Goal: Information Seeking & Learning: Learn about a topic

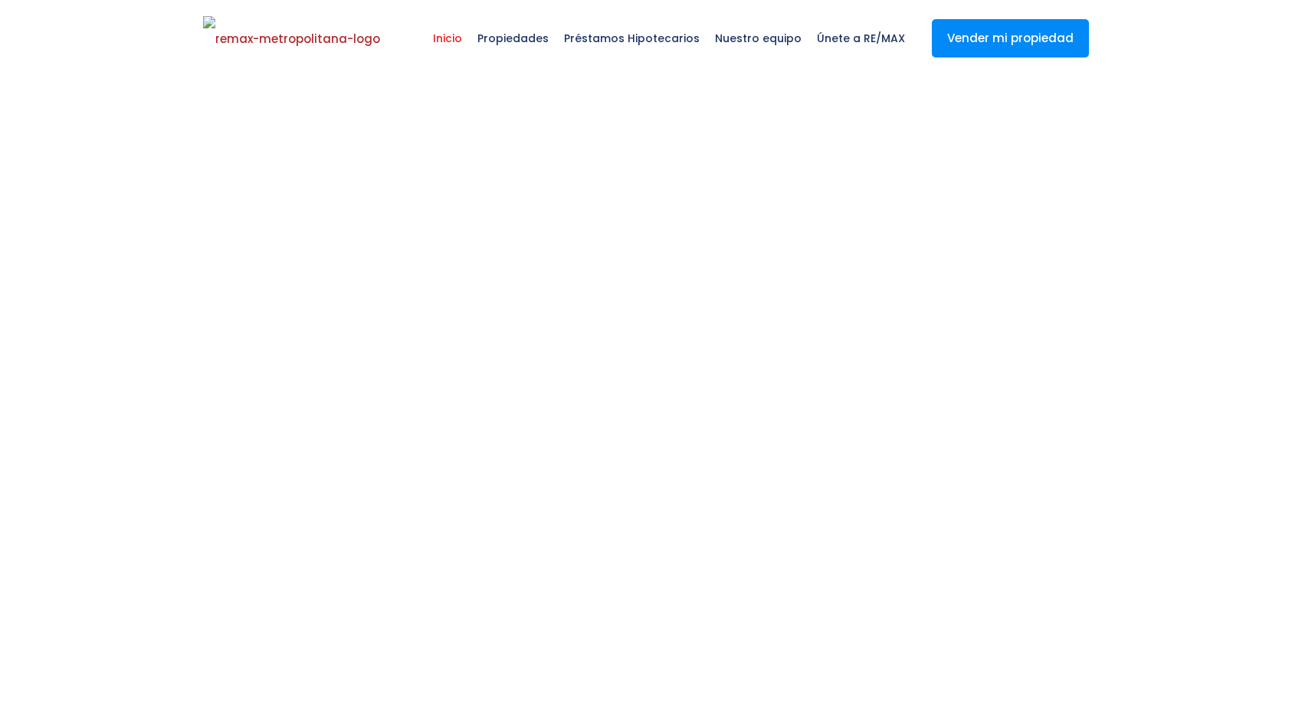
select select
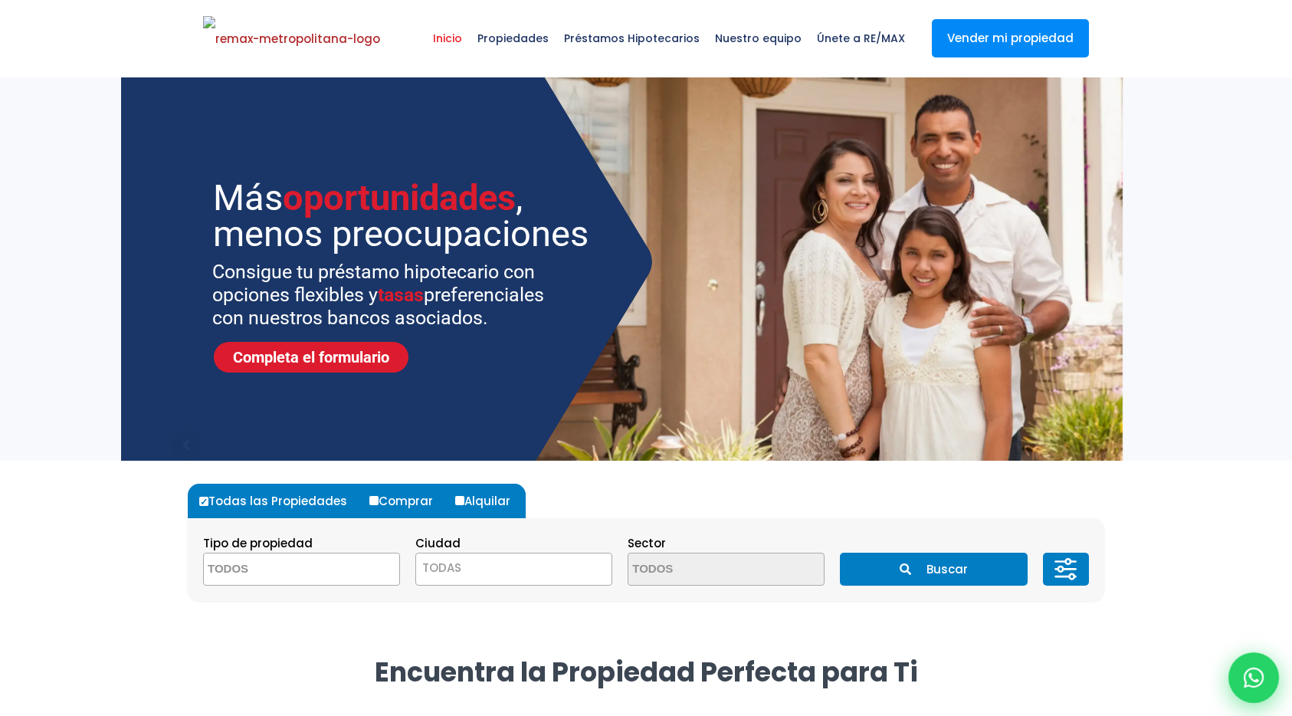
click at [1262, 677] on icon at bounding box center [1253, 677] width 20 height 20
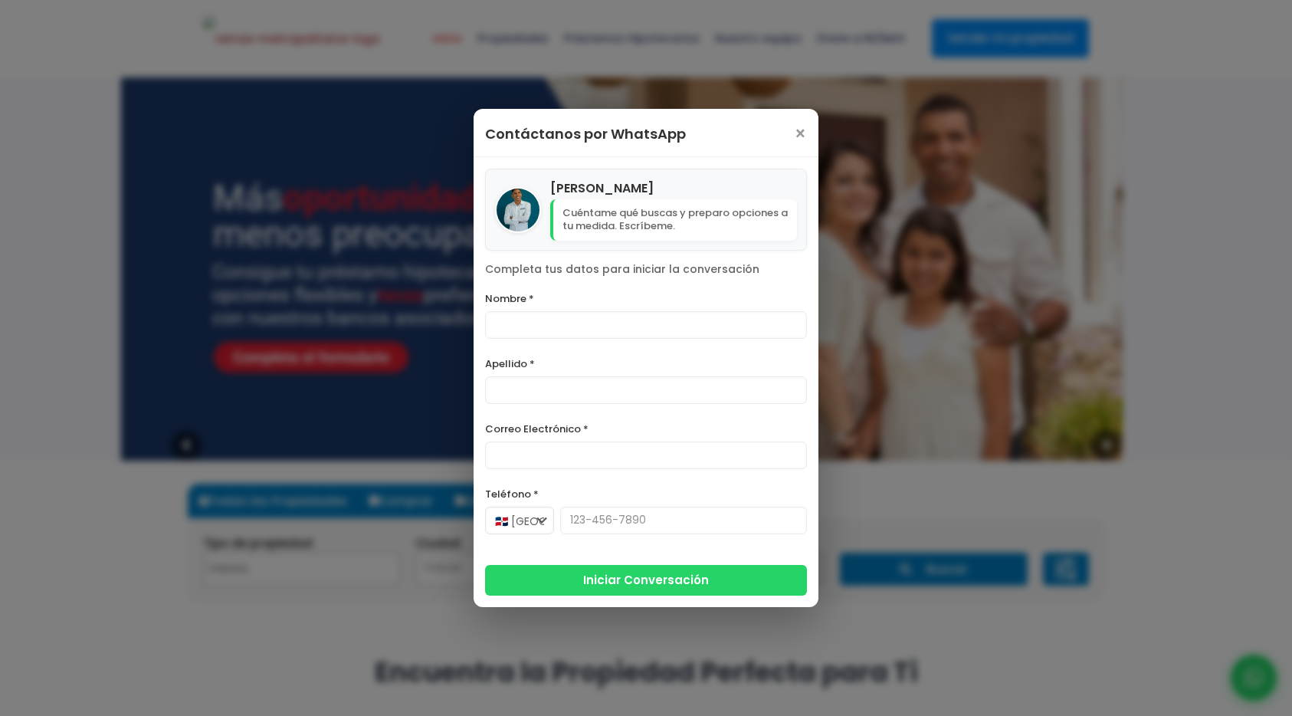
click at [649, 274] on div "[PERSON_NAME] Cuéntame qué buscas y preparo opciones a tu medida. Escríbeme. Co…" at bounding box center [645, 381] width 345 height 449
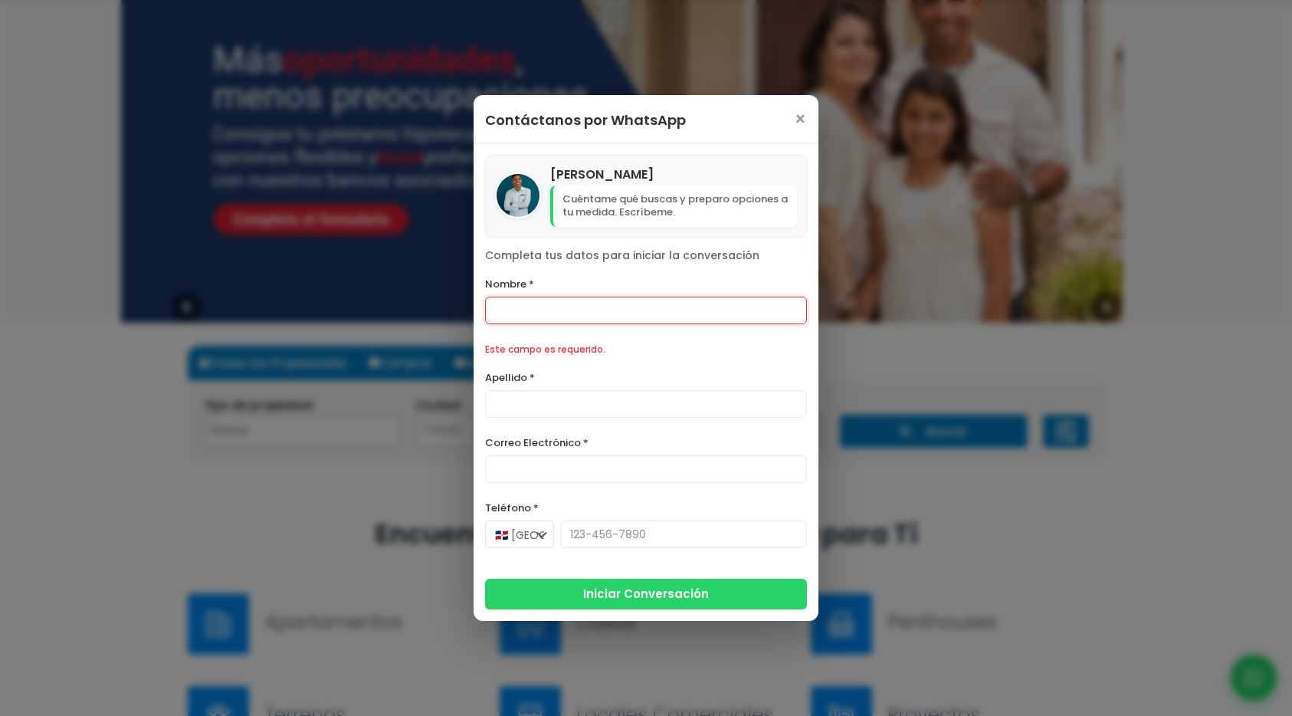
scroll to position [220, 0]
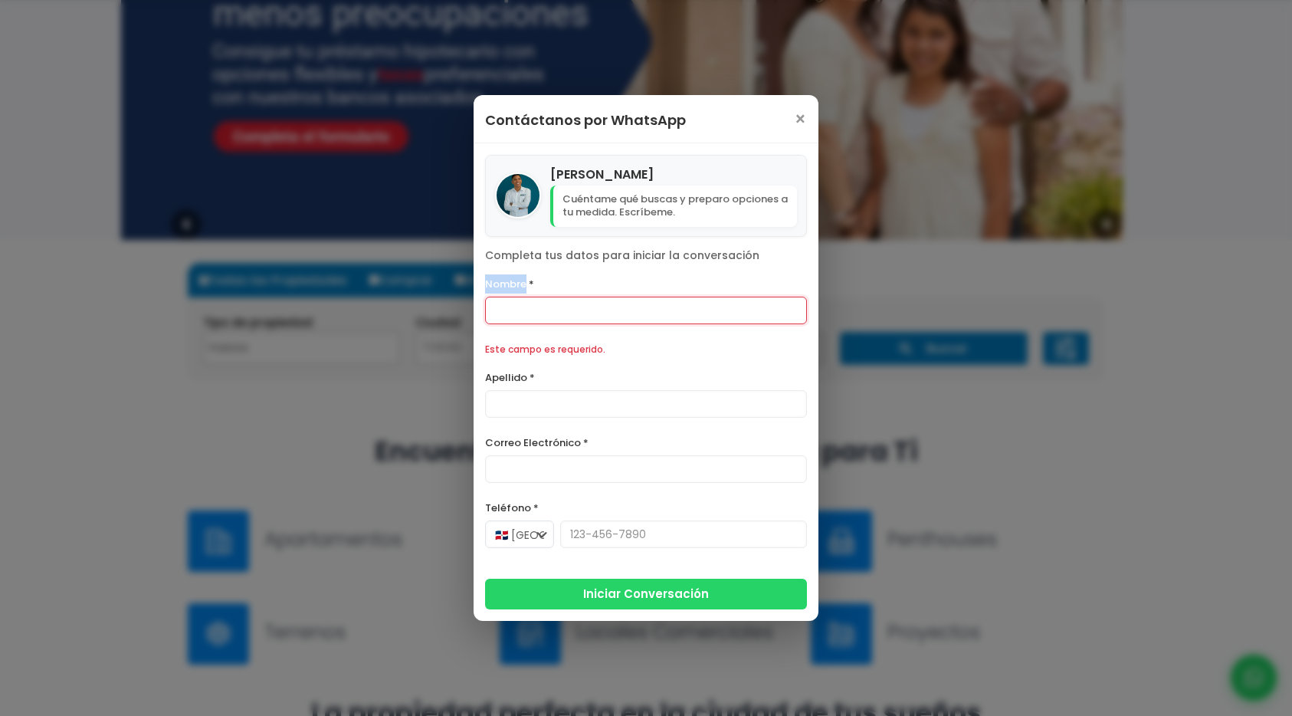
click at [649, 274] on div "[PERSON_NAME] Cuéntame qué buscas y preparo opciones a tu medida. Escríbeme. Co…" at bounding box center [645, 381] width 345 height 477
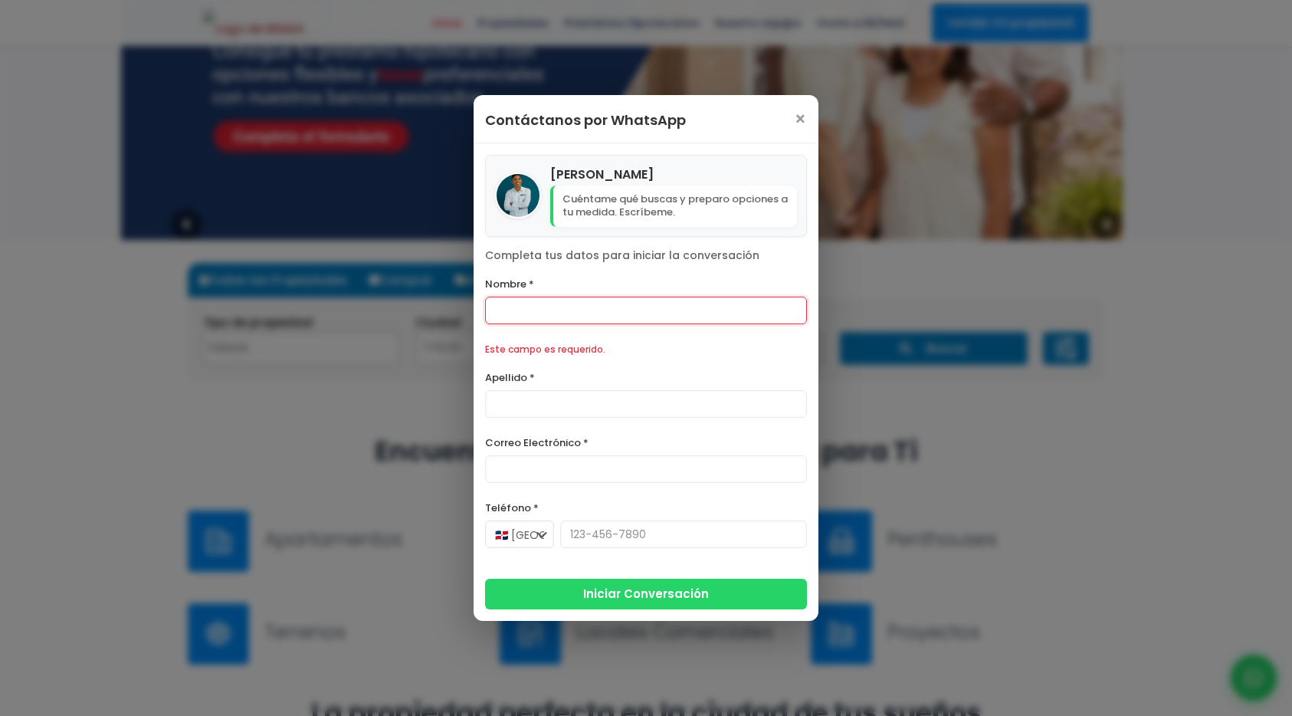
click at [624, 254] on p "Completa tus datos para iniciar la conversación" at bounding box center [646, 255] width 322 height 15
copy div "Completa tus datos para iniciar la conversación"
